Goal: Information Seeking & Learning: Understand process/instructions

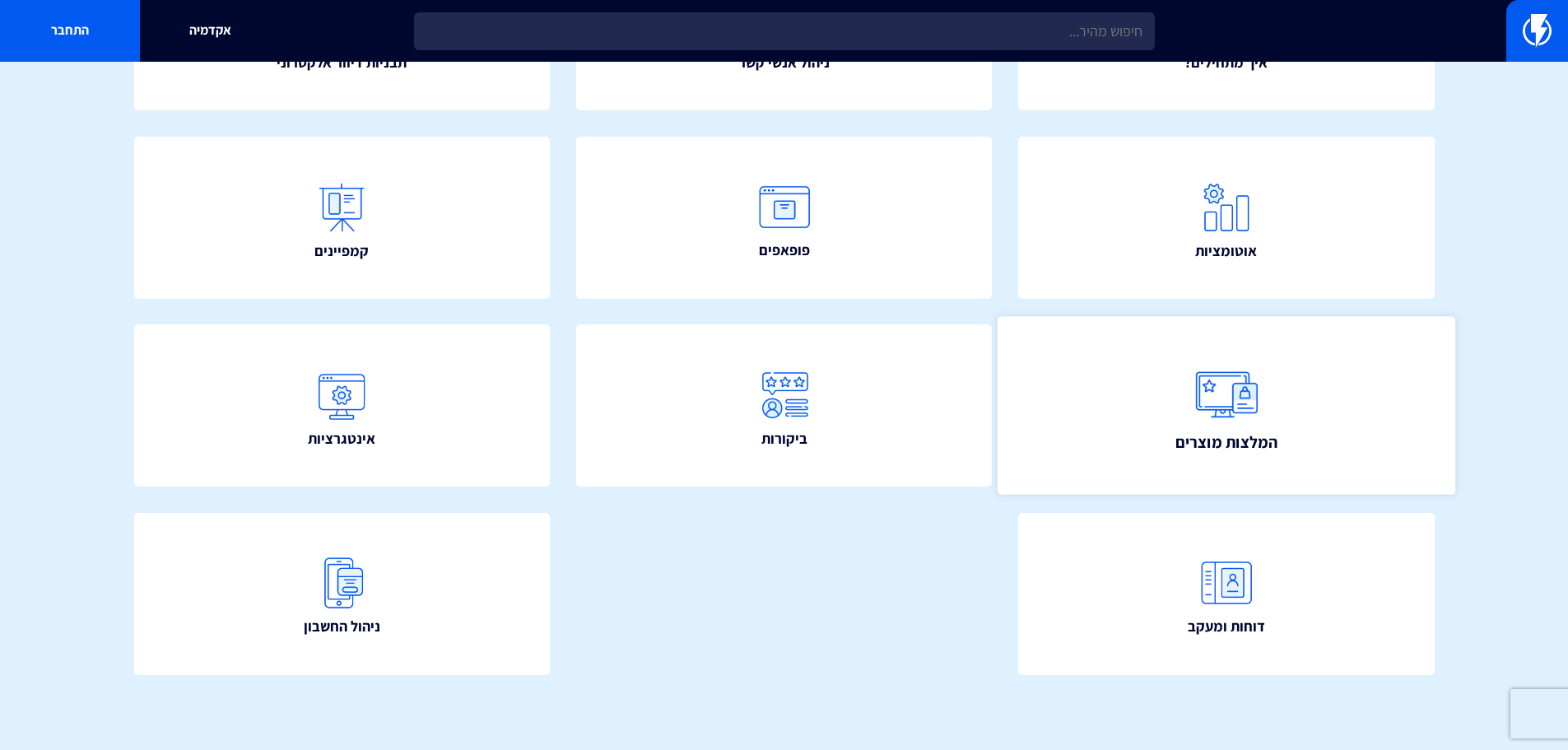
click at [1148, 400] on link "המלצות מוצרים" at bounding box center [1226, 406] width 457 height 178
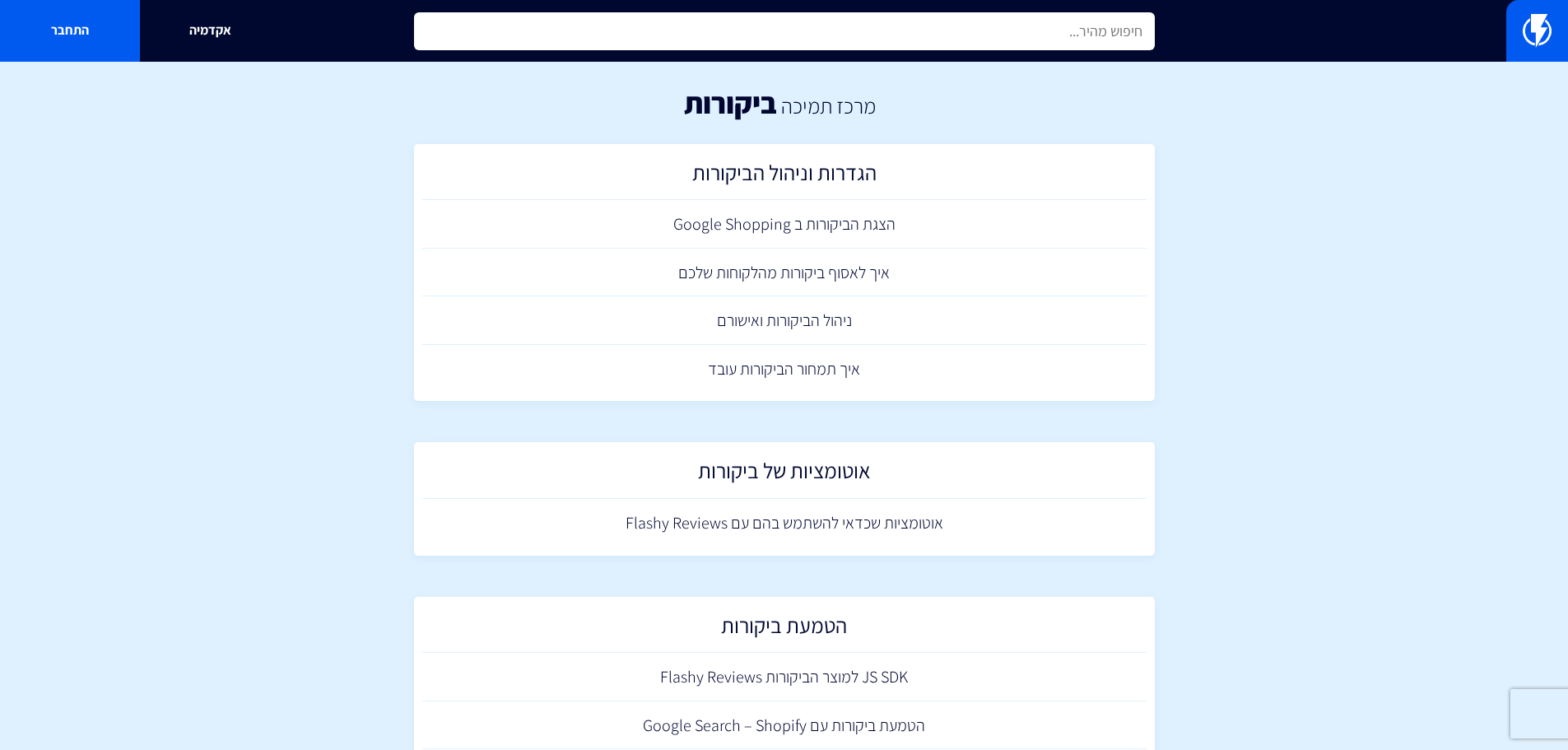
click at [1085, 33] on input "text" at bounding box center [784, 31] width 740 height 38
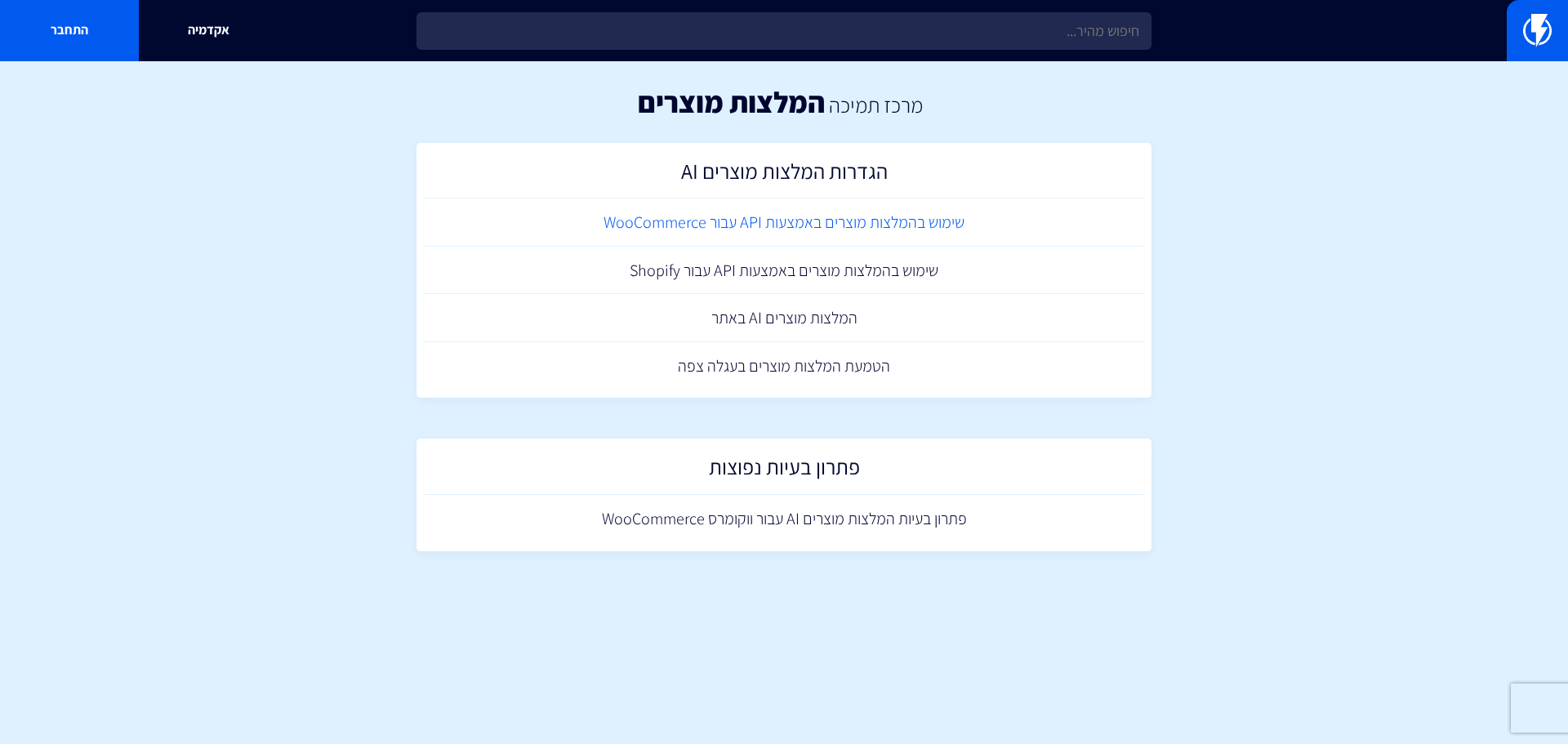
click at [829, 233] on link "שימוש בהמלצות מוצרים באמצעות API עבור WooCommerce" at bounding box center [784, 222] width 719 height 49
